Goal: Task Accomplishment & Management: Use online tool/utility

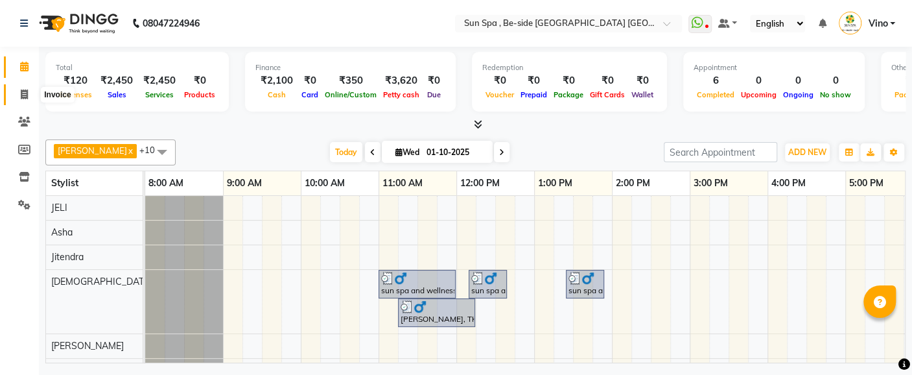
click at [22, 93] on icon at bounding box center [24, 94] width 7 height 10
select select "service"
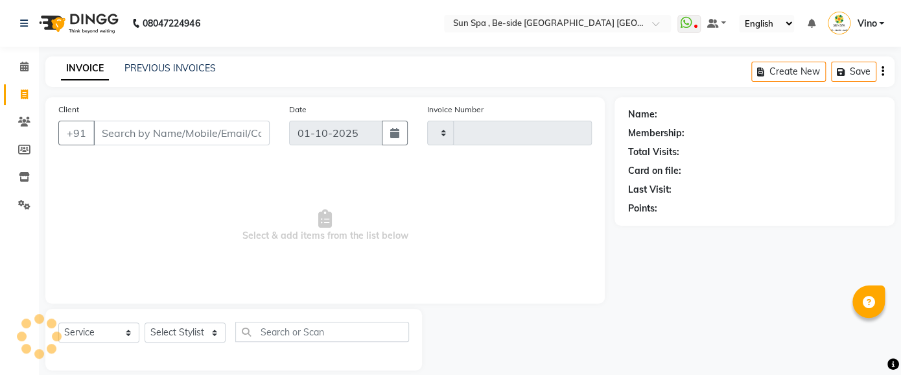
type input "1317"
select select "5782"
click at [22, 93] on icon at bounding box center [24, 94] width 7 height 10
select select "service"
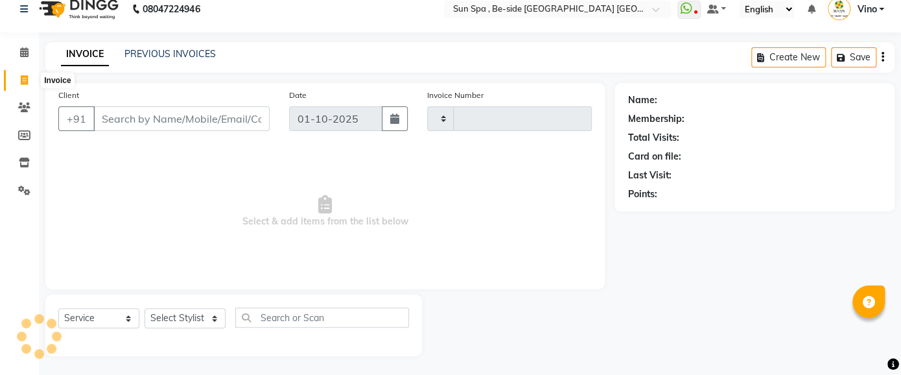
type input "1317"
select select "5782"
click at [24, 51] on icon at bounding box center [24, 52] width 8 height 10
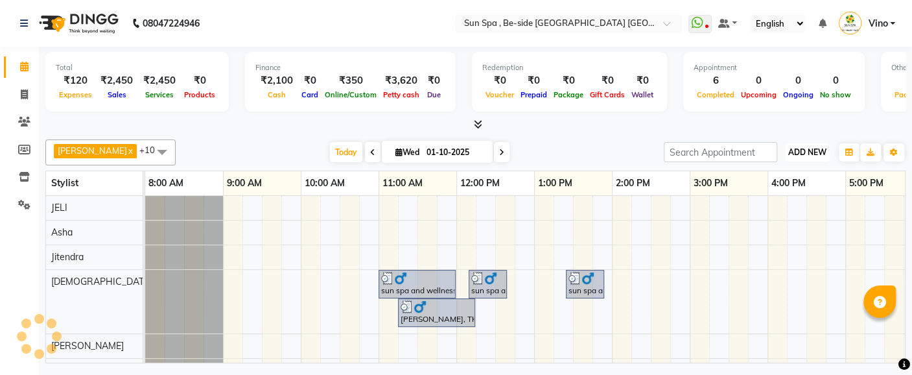
click at [811, 152] on span "ADD NEW" at bounding box center [807, 152] width 38 height 10
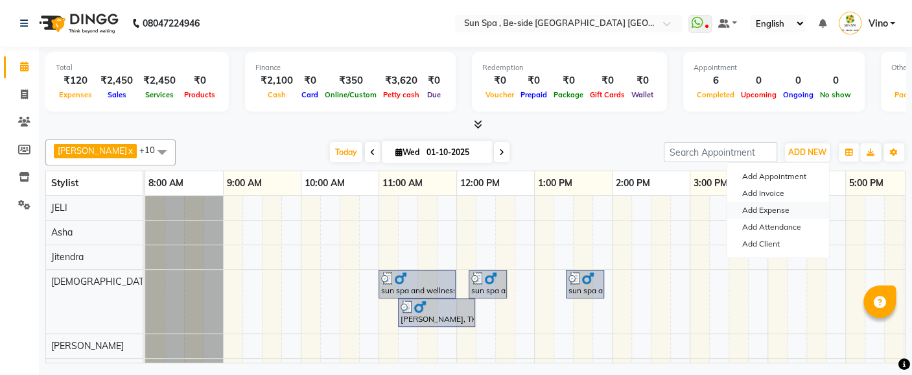
click at [782, 210] on link "Add Expense" at bounding box center [778, 210] width 102 height 17
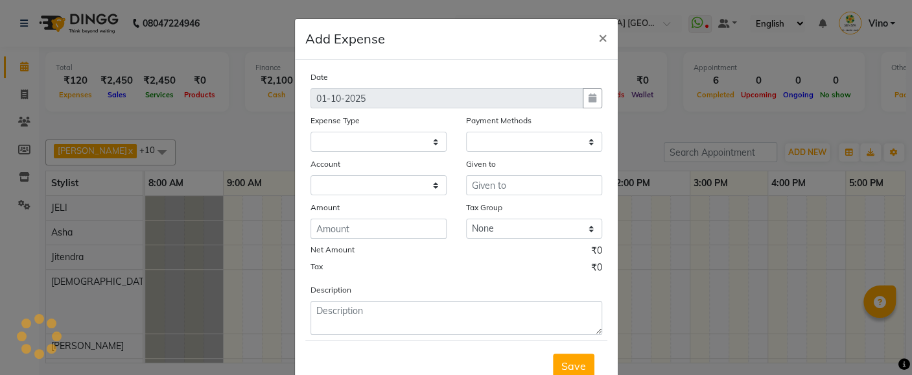
select select "1"
select select "4733"
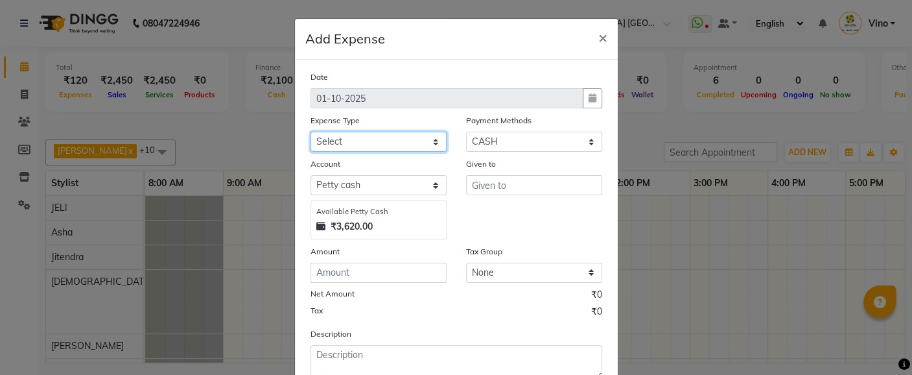
click at [431, 141] on select "Select Advance Salary Bank charges Car maintenance Cash transfer to bank Cash t…" at bounding box center [378, 142] width 136 height 20
select select "12827"
click at [310, 132] on select "Select Advance Salary Bank charges Car maintenance Cash transfer to bank Cash t…" at bounding box center [378, 142] width 136 height 20
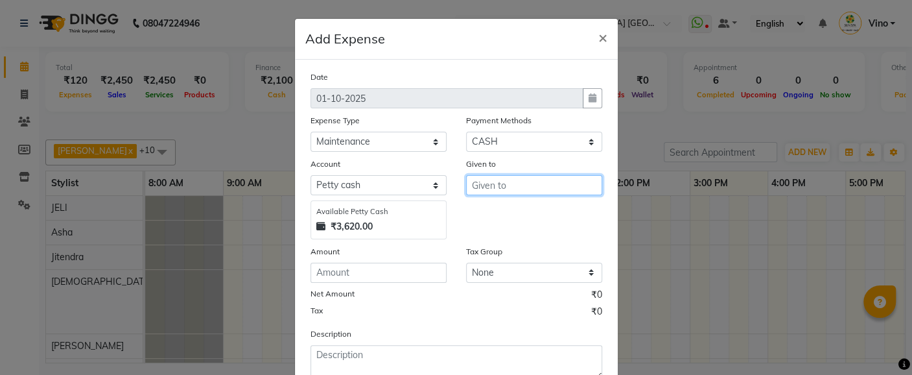
click at [522, 186] on input "text" at bounding box center [534, 185] width 136 height 20
type input "houcekiping"
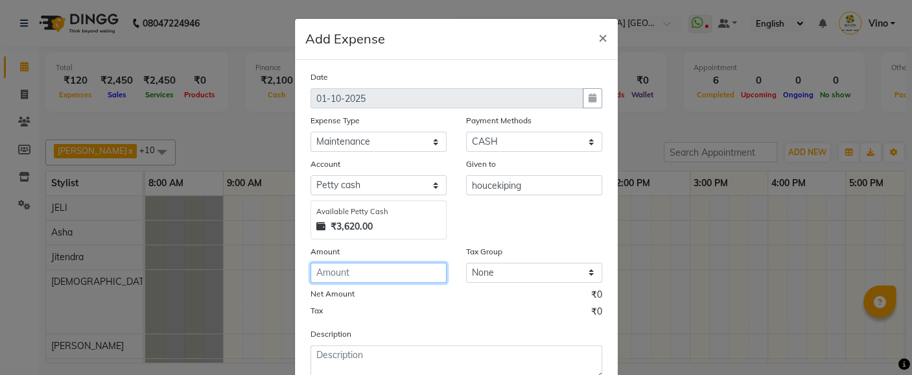
click at [359, 277] on input "number" at bounding box center [378, 272] width 136 height 20
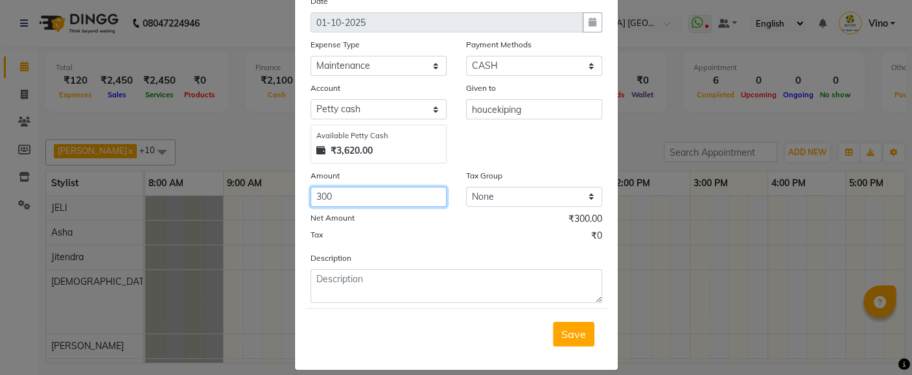
scroll to position [76, 0]
type input "300"
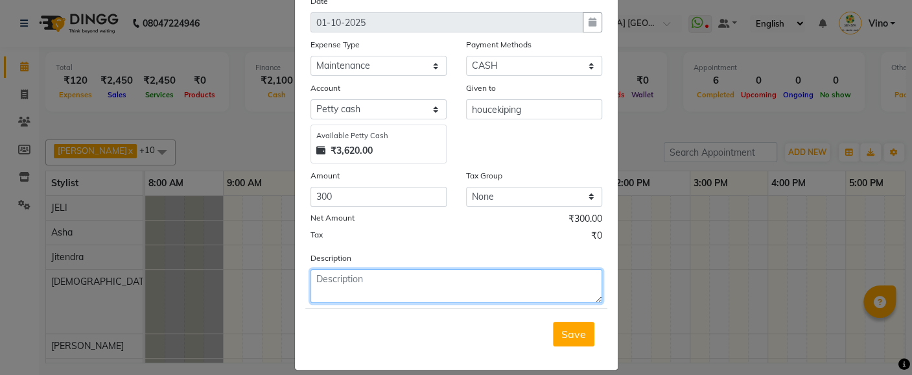
click at [434, 285] on textarea at bounding box center [456, 286] width 292 height 34
type textarea "housekiping"
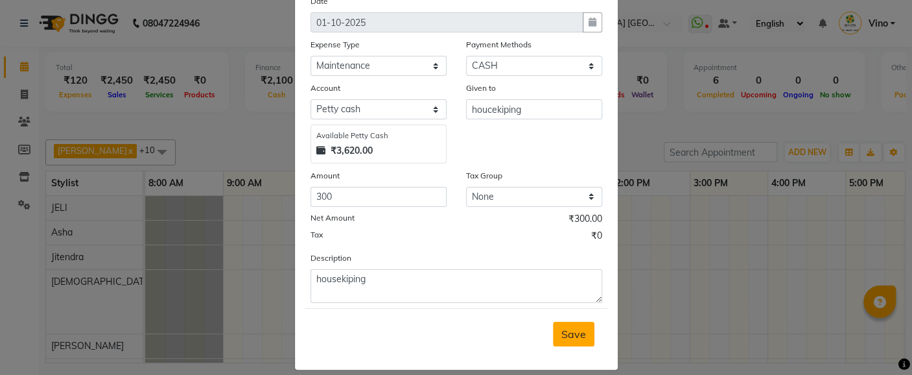
click at [568, 332] on span "Save" at bounding box center [573, 333] width 25 height 13
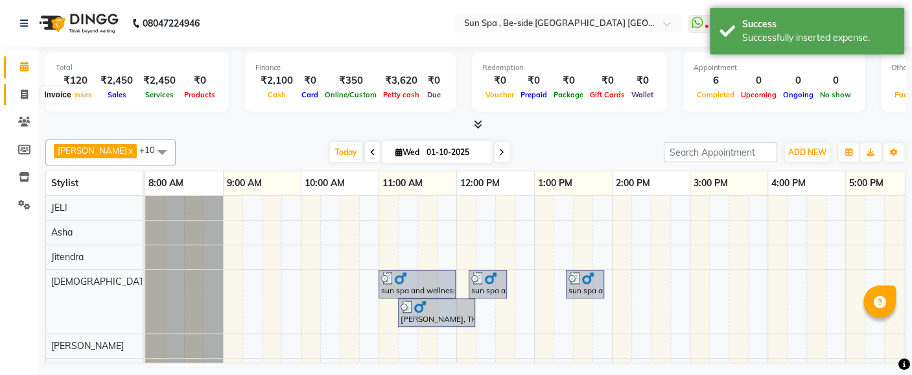
click at [24, 92] on icon at bounding box center [24, 94] width 7 height 10
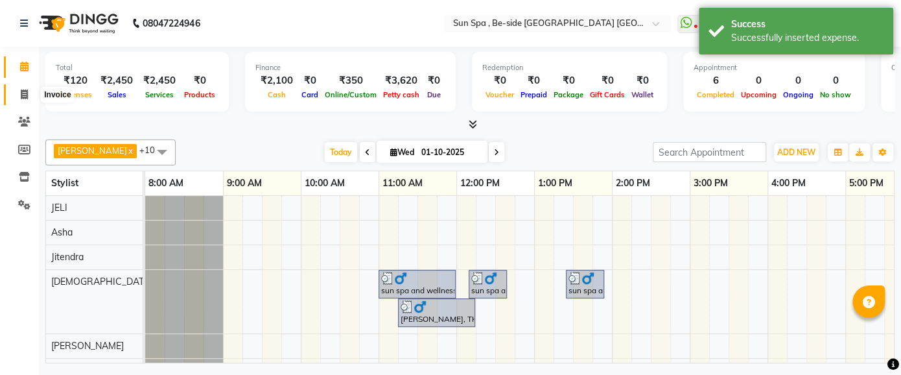
select select "service"
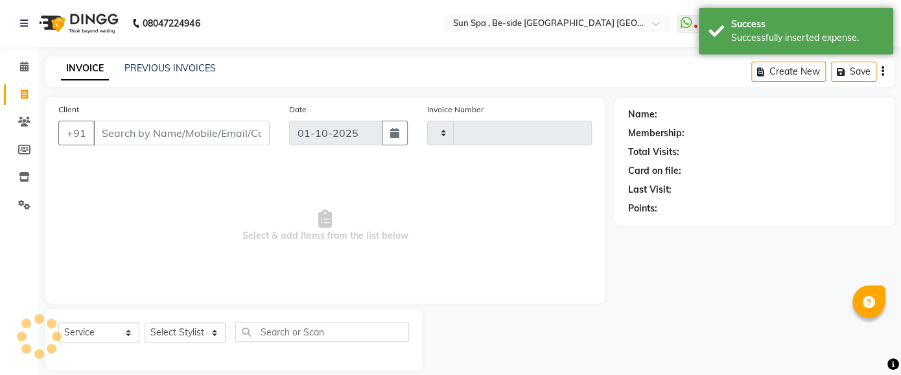
type input "1317"
select select "5782"
click at [23, 69] on icon at bounding box center [24, 67] width 8 height 10
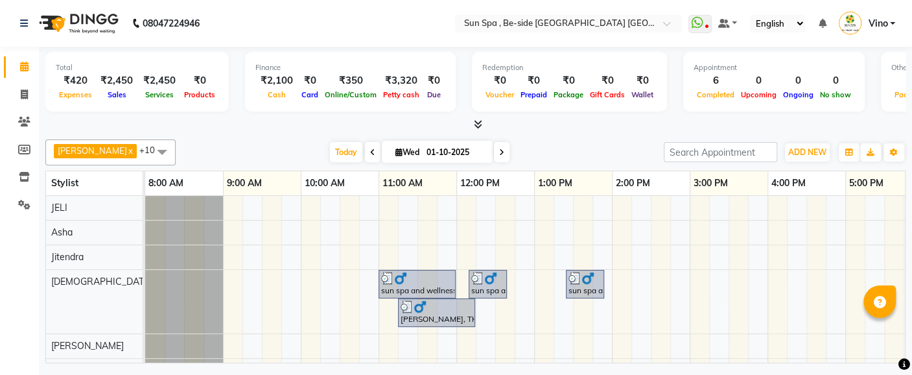
click at [479, 126] on icon at bounding box center [478, 124] width 8 height 10
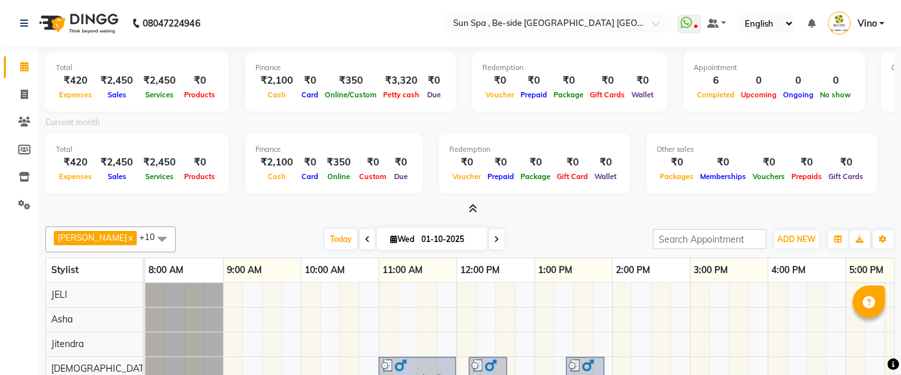
click at [474, 208] on icon at bounding box center [473, 209] width 8 height 10
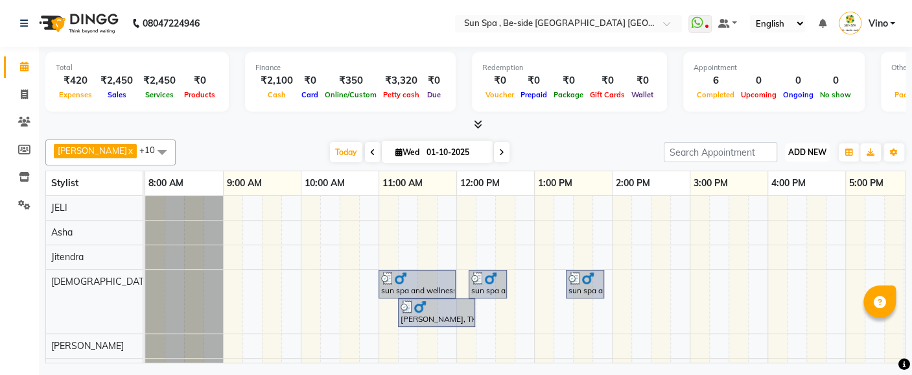
click at [805, 150] on span "ADD NEW" at bounding box center [807, 152] width 38 height 10
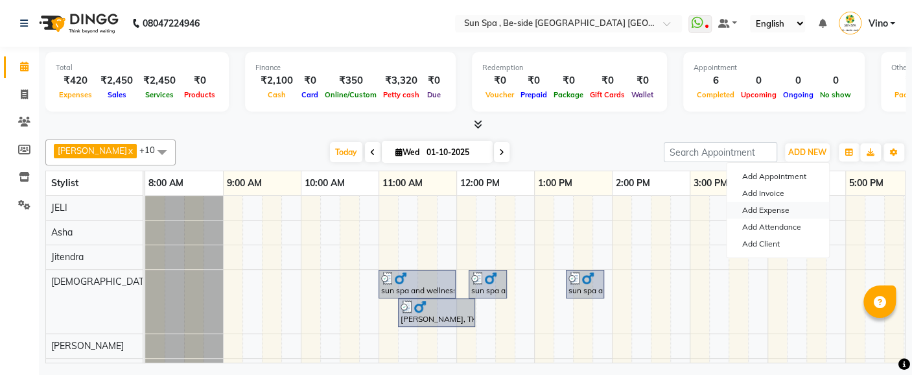
click at [781, 207] on link "Add Expense" at bounding box center [778, 210] width 102 height 17
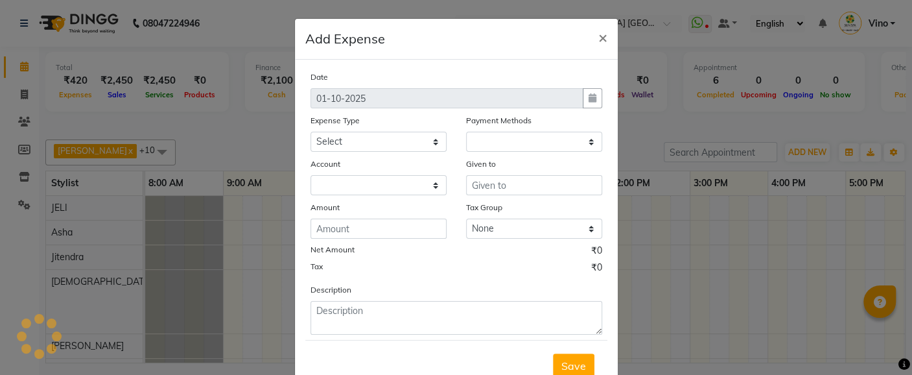
select select "1"
select select "4733"
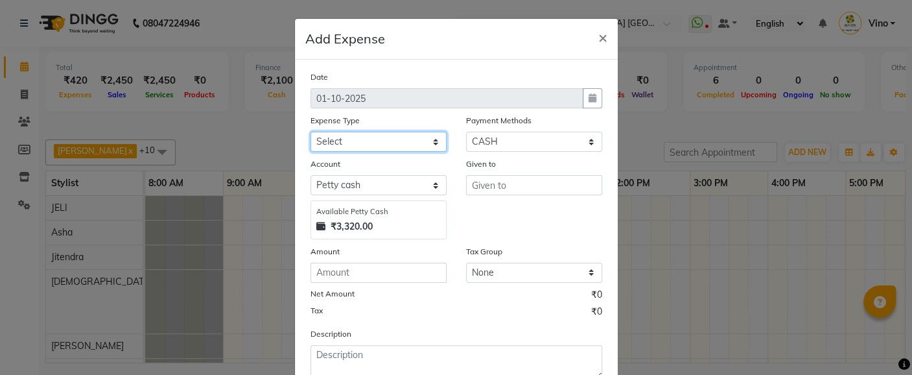
click at [431, 140] on select "Select Advance Salary Bank charges Car maintenance Cash transfer to bank Cash t…" at bounding box center [378, 142] width 136 height 20
select select "12834"
click at [310, 132] on select "Select Advance Salary Bank charges Car maintenance Cash transfer to bank Cash t…" at bounding box center [378, 142] width 136 height 20
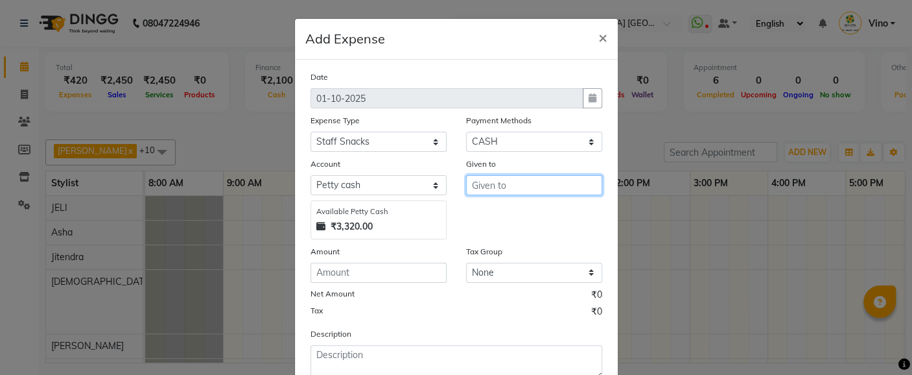
click at [524, 187] on input "text" at bounding box center [534, 185] width 136 height 20
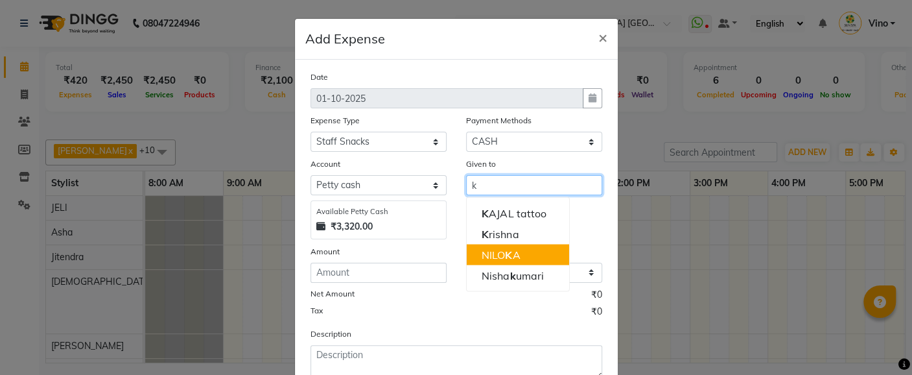
drag, startPoint x: 511, startPoint y: 234, endPoint x: 353, endPoint y: 274, distance: 162.4
click at [353, 274] on div "Date [DATE] Expense Type Select Advance Salary Bank charges Car maintenance Cas…" at bounding box center [456, 224] width 292 height 309
type input "k"
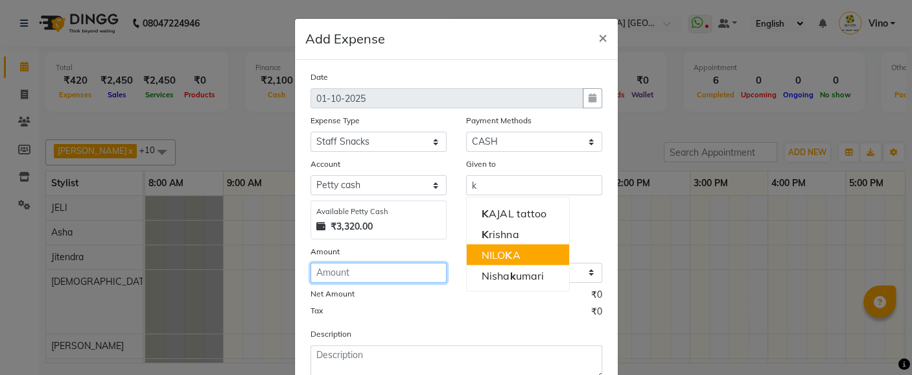
click at [353, 274] on input "number" at bounding box center [378, 272] width 136 height 20
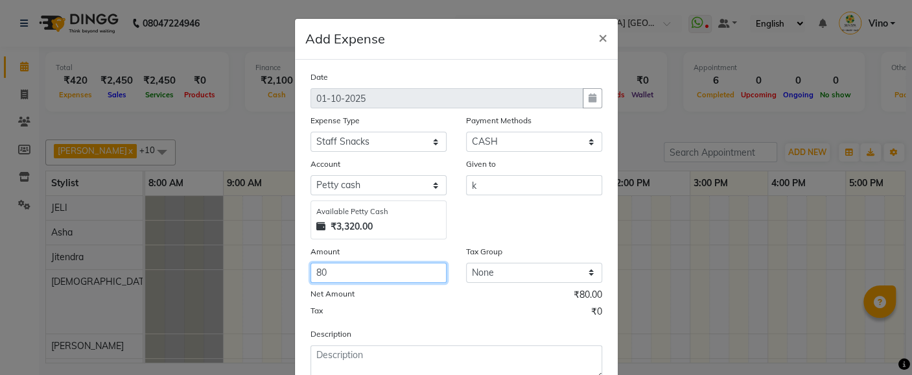
scroll to position [88, 0]
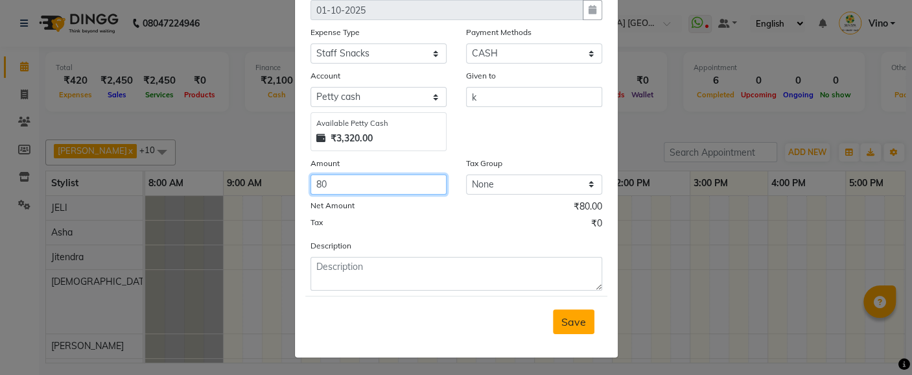
type input "80"
click at [572, 315] on span "Save" at bounding box center [573, 321] width 25 height 13
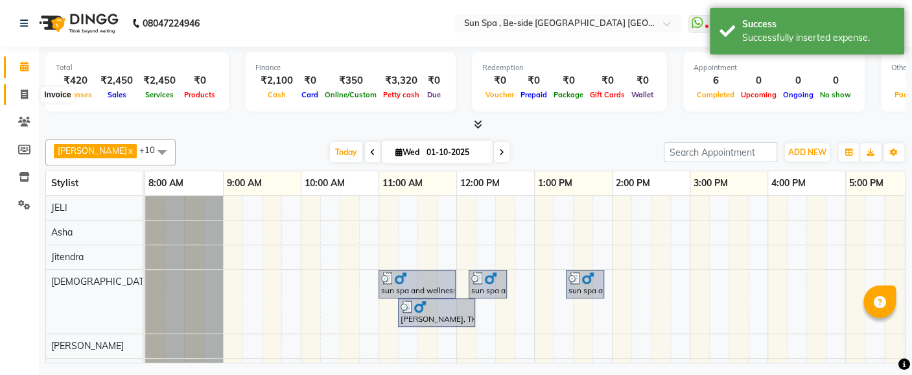
click at [22, 93] on icon at bounding box center [24, 94] width 7 height 10
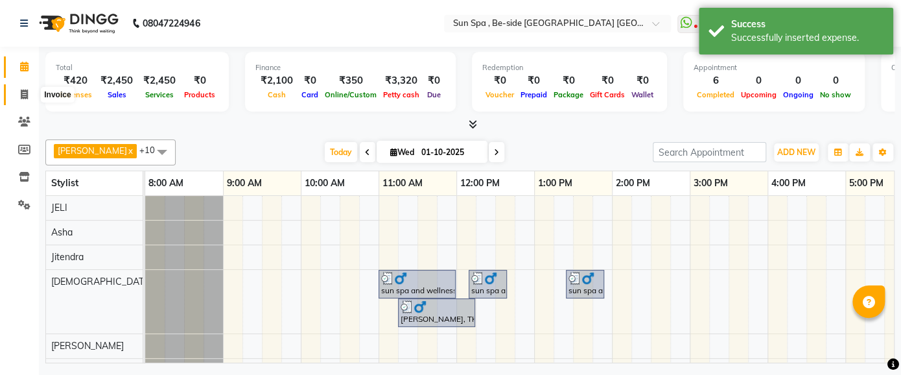
select select "5782"
select select "service"
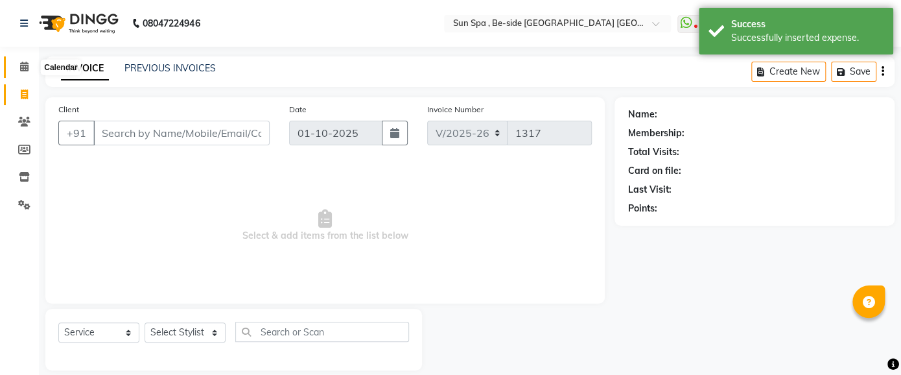
click at [25, 66] on icon at bounding box center [24, 67] width 8 height 10
